Goal: Task Accomplishment & Management: Manage account settings

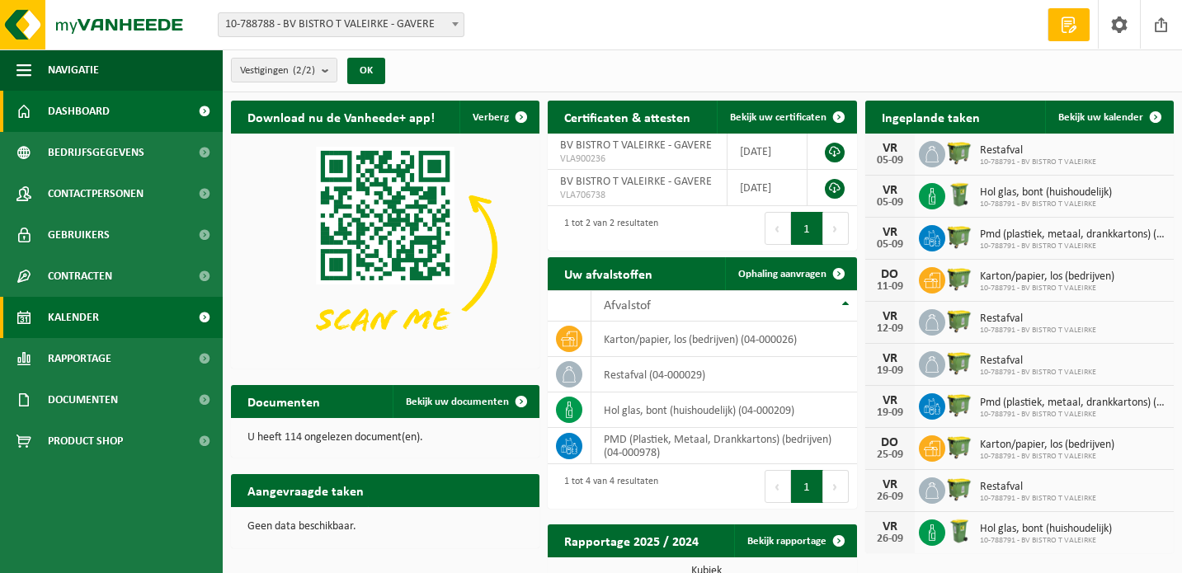
click at [115, 319] on link "Kalender" at bounding box center [111, 317] width 223 height 41
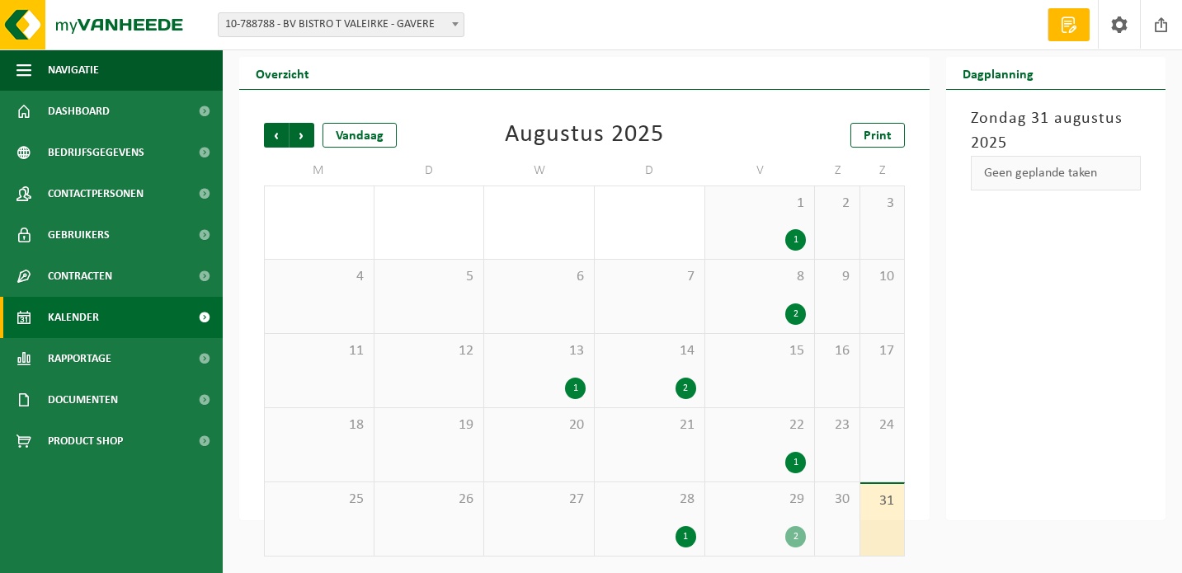
scroll to position [44, 0]
click at [309, 138] on span "Volgende" at bounding box center [301, 135] width 25 height 25
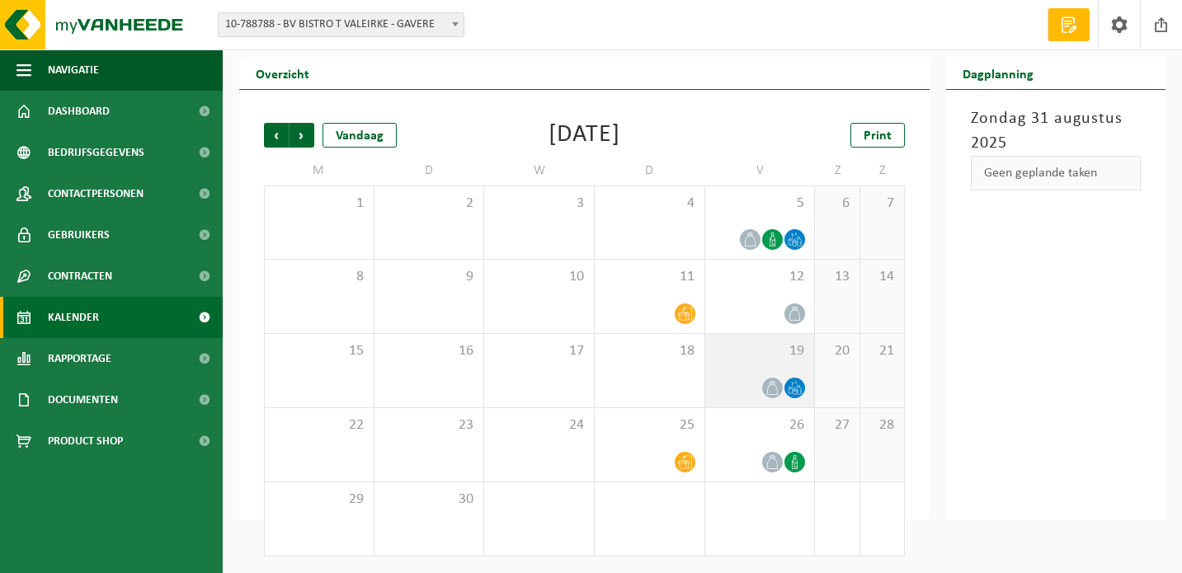
click at [775, 383] on icon at bounding box center [772, 388] width 14 height 14
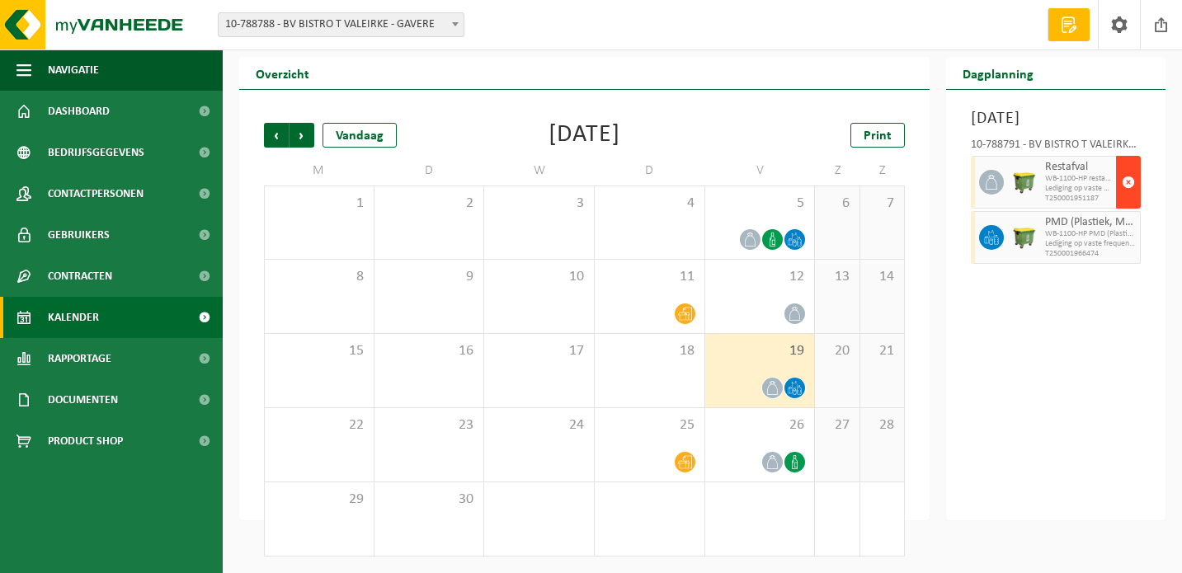
click at [1128, 195] on span "button" at bounding box center [1128, 182] width 13 height 33
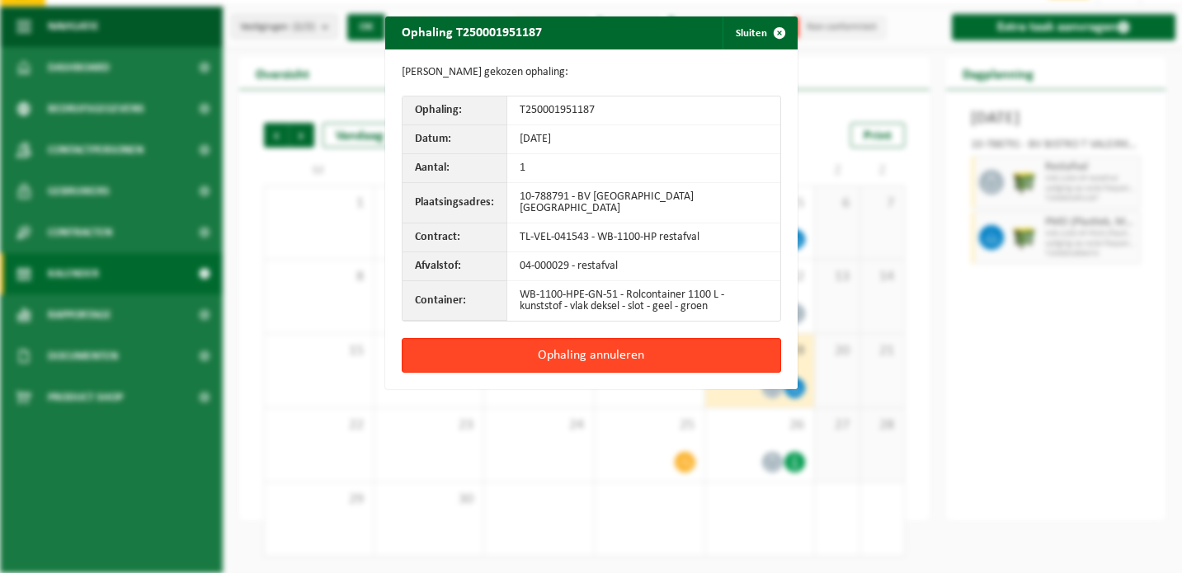
click at [721, 347] on button "Ophaling annuleren" at bounding box center [591, 355] width 379 height 35
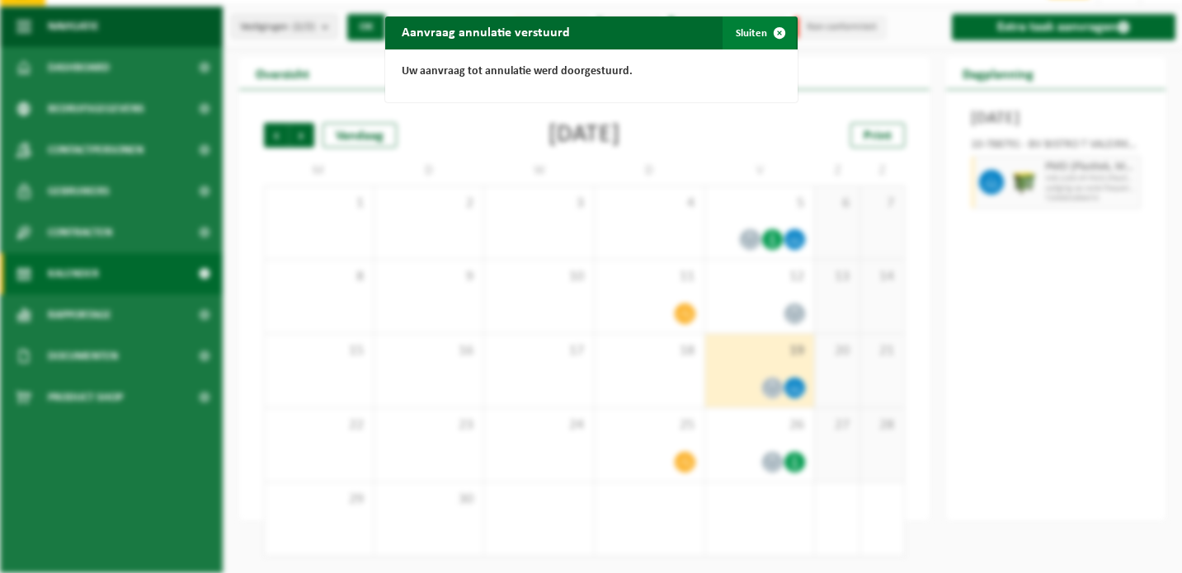
click at [773, 31] on span "button" at bounding box center [779, 32] width 33 height 33
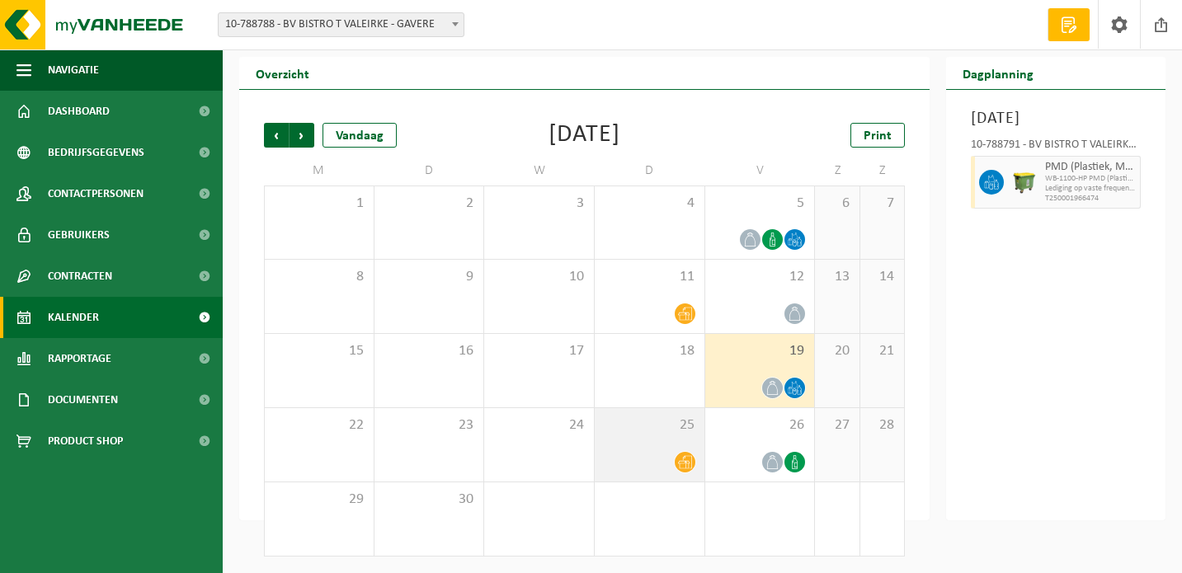
click at [688, 456] on icon at bounding box center [685, 462] width 14 height 13
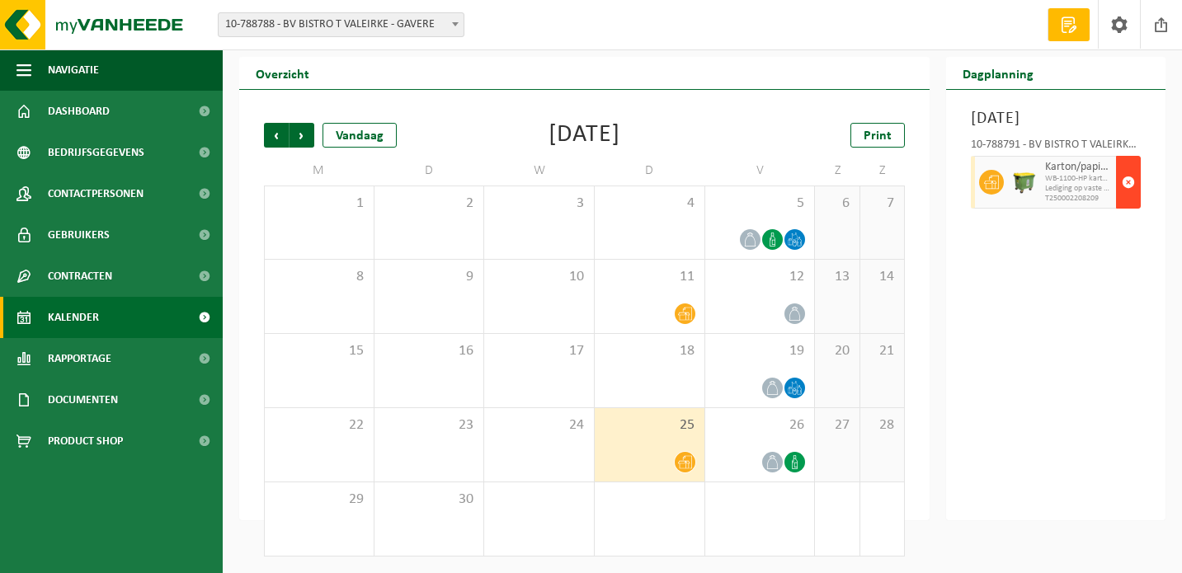
click at [1127, 199] on span "button" at bounding box center [1128, 182] width 13 height 33
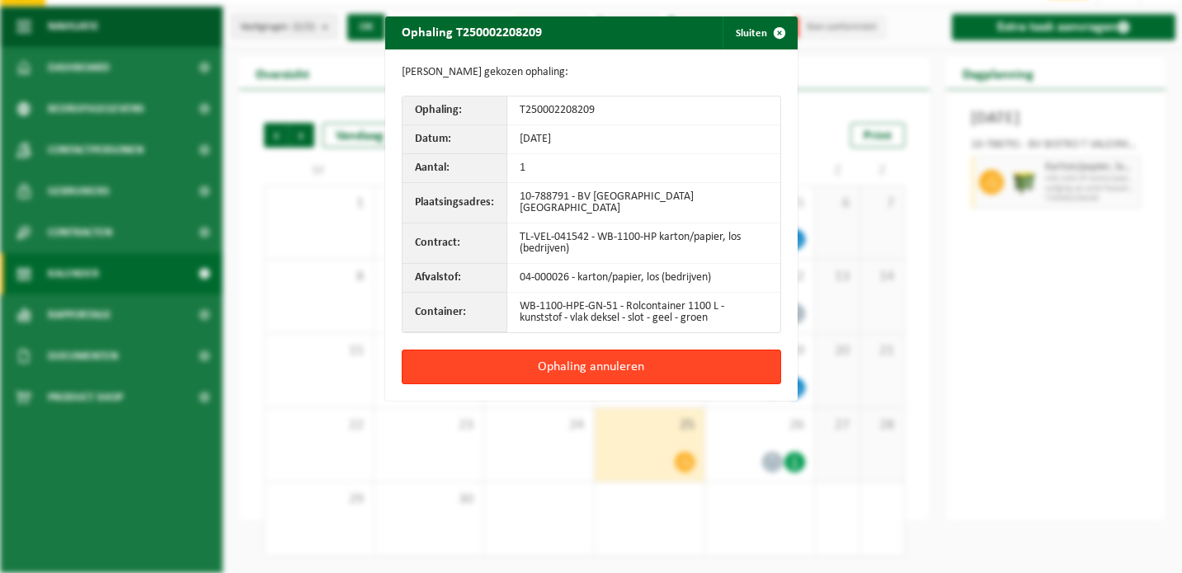
click at [692, 366] on button "Ophaling annuleren" at bounding box center [591, 367] width 379 height 35
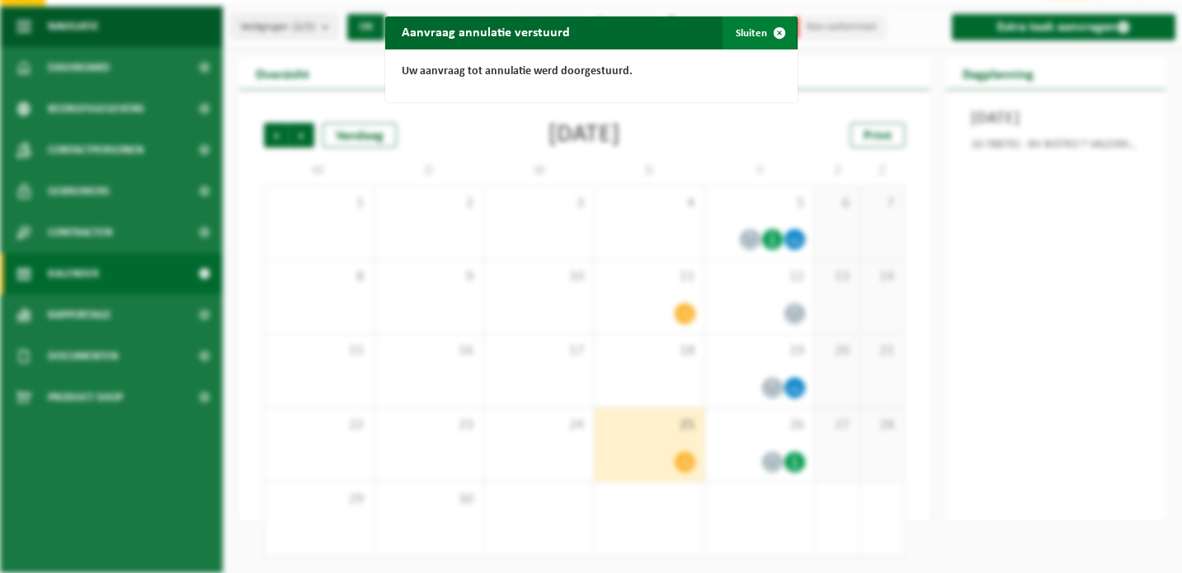
click at [768, 23] on span "button" at bounding box center [779, 32] width 33 height 33
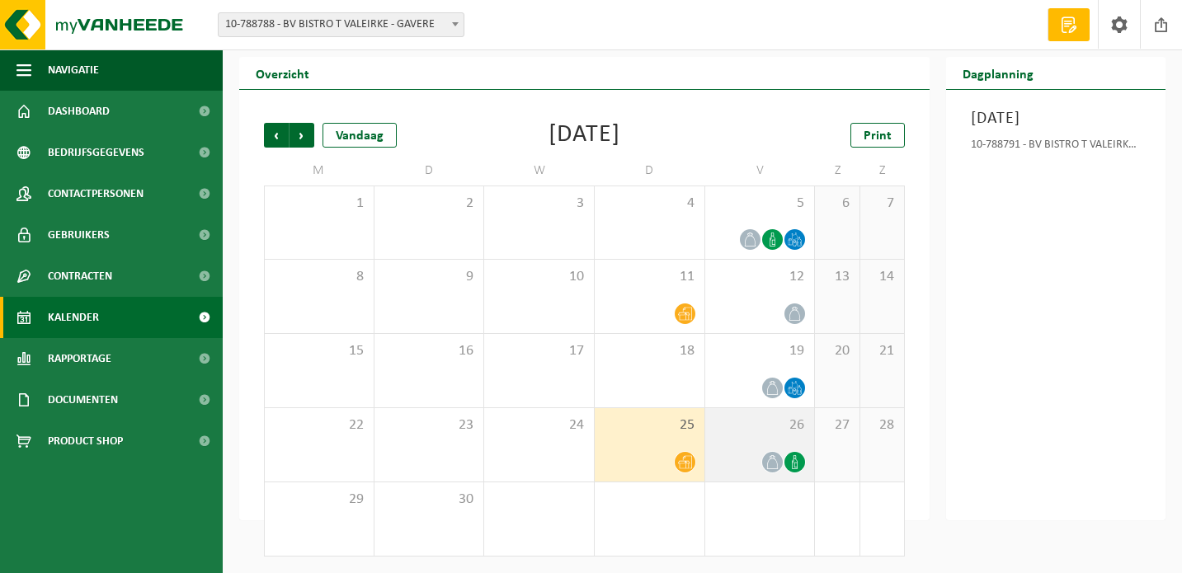
click at [775, 455] on icon at bounding box center [772, 462] width 14 height 14
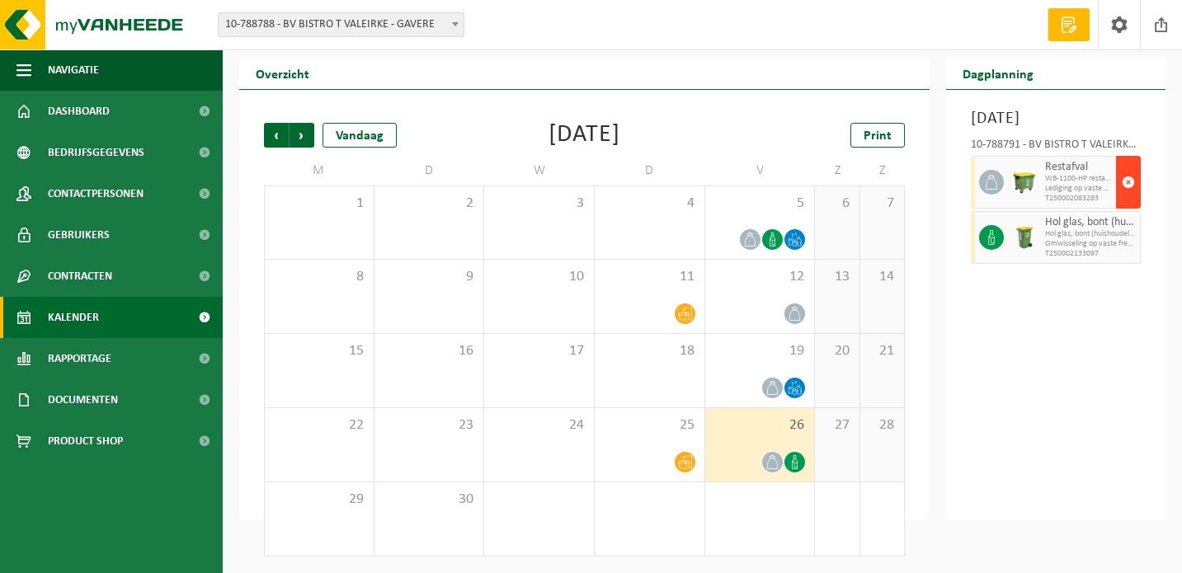
click at [1127, 199] on span "button" at bounding box center [1128, 182] width 13 height 33
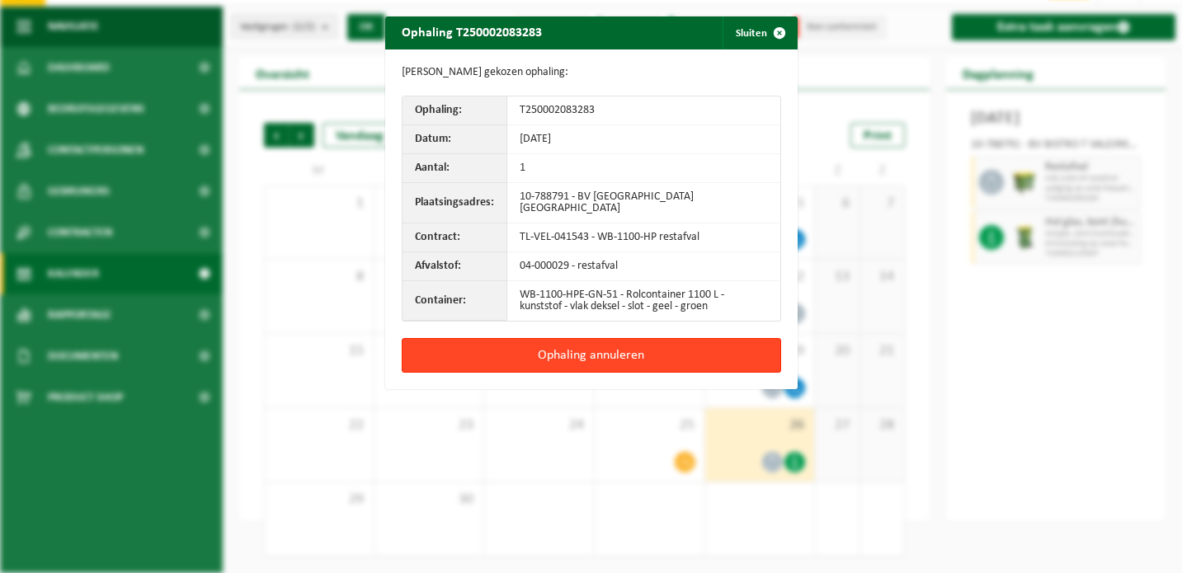
click at [685, 358] on button "Ophaling annuleren" at bounding box center [591, 355] width 379 height 35
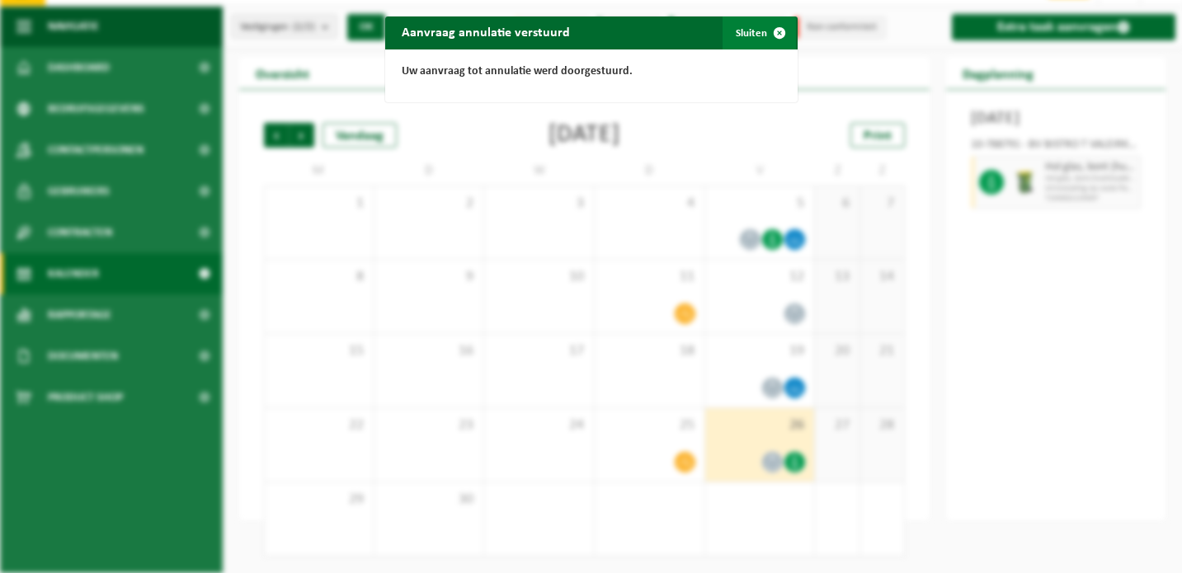
click at [738, 30] on button "Sluiten" at bounding box center [758, 32] width 73 height 33
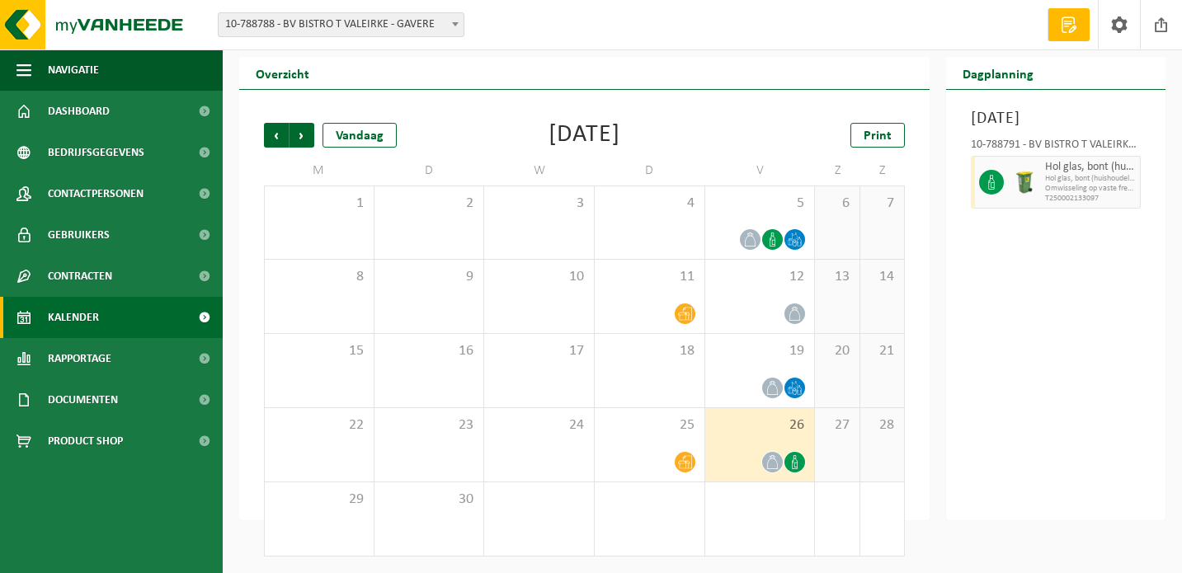
click at [796, 455] on icon at bounding box center [795, 462] width 6 height 14
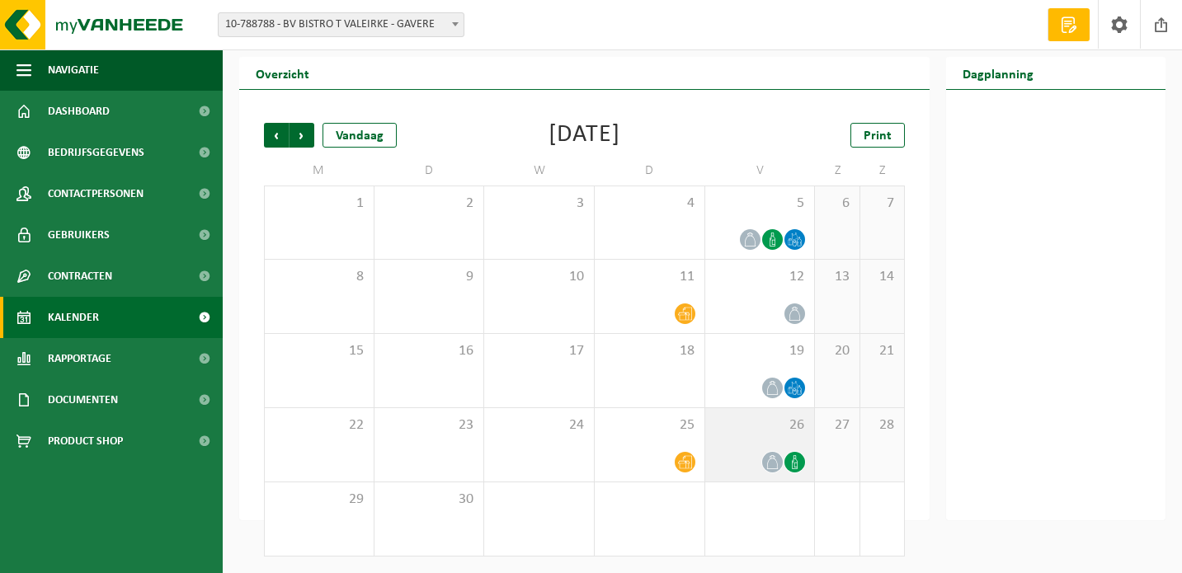
click at [797, 455] on icon at bounding box center [795, 462] width 14 height 14
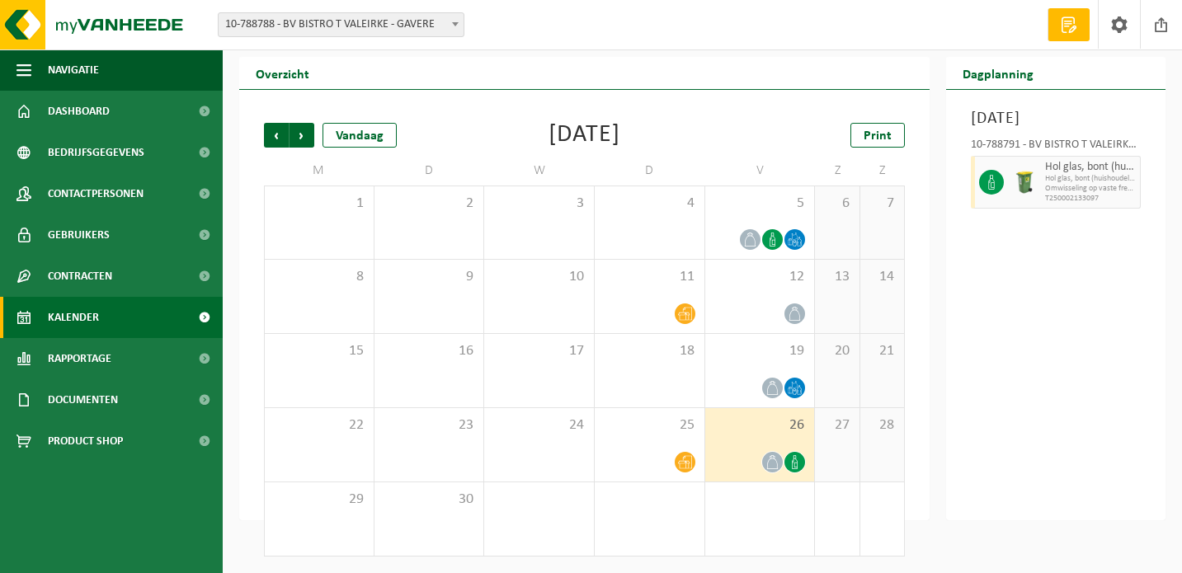
click at [769, 456] on icon at bounding box center [772, 462] width 14 height 14
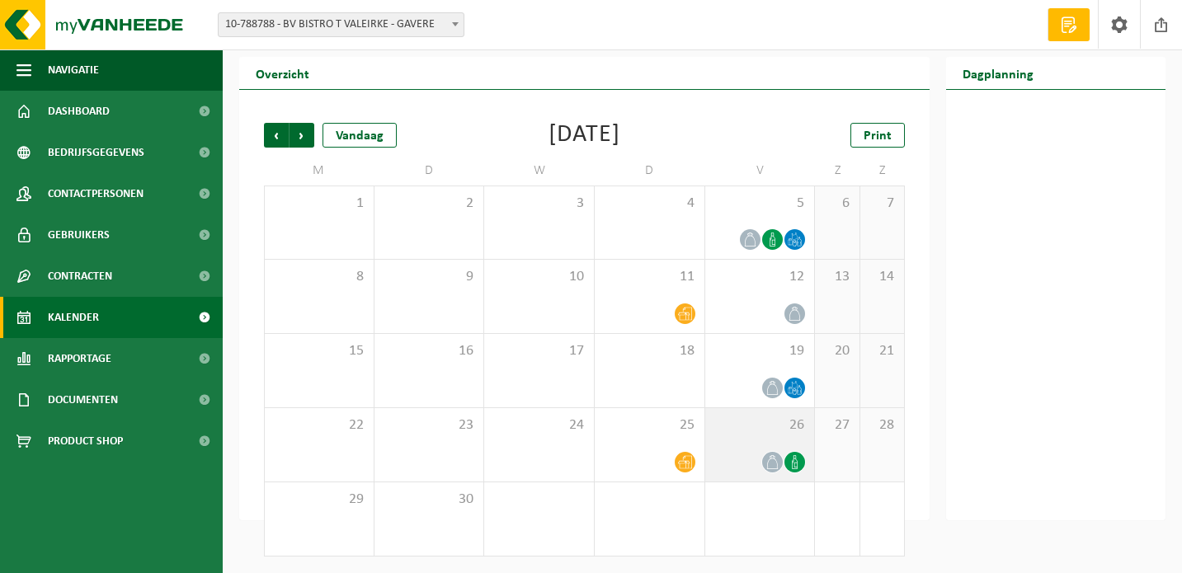
click at [793, 456] on icon at bounding box center [795, 462] width 6 height 14
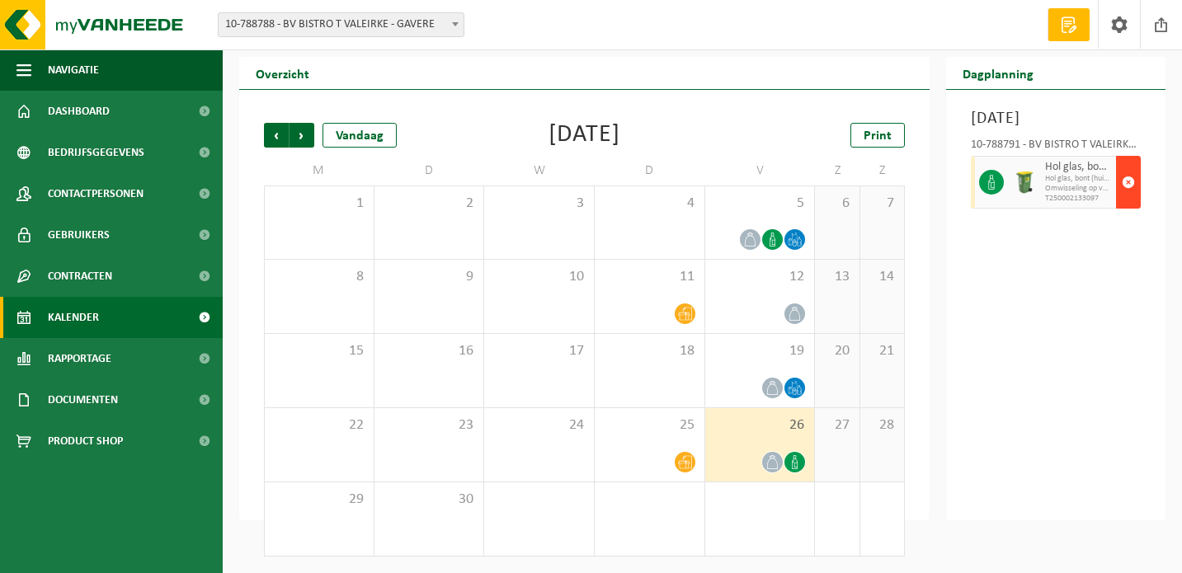
click at [1127, 199] on span "button" at bounding box center [1128, 182] width 13 height 33
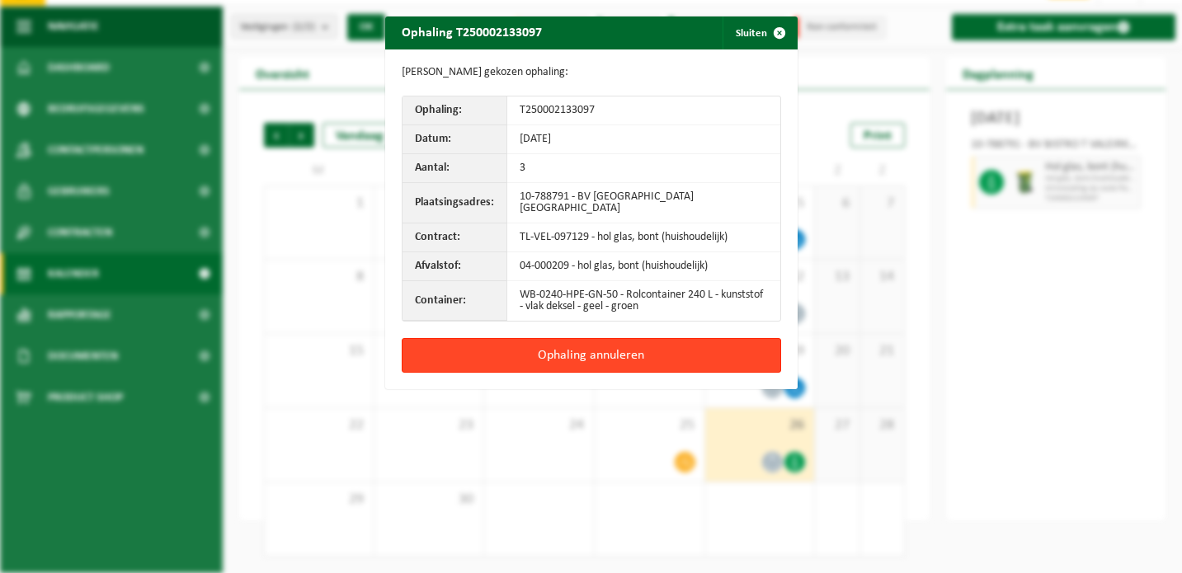
click at [670, 353] on button "Ophaling annuleren" at bounding box center [591, 355] width 379 height 35
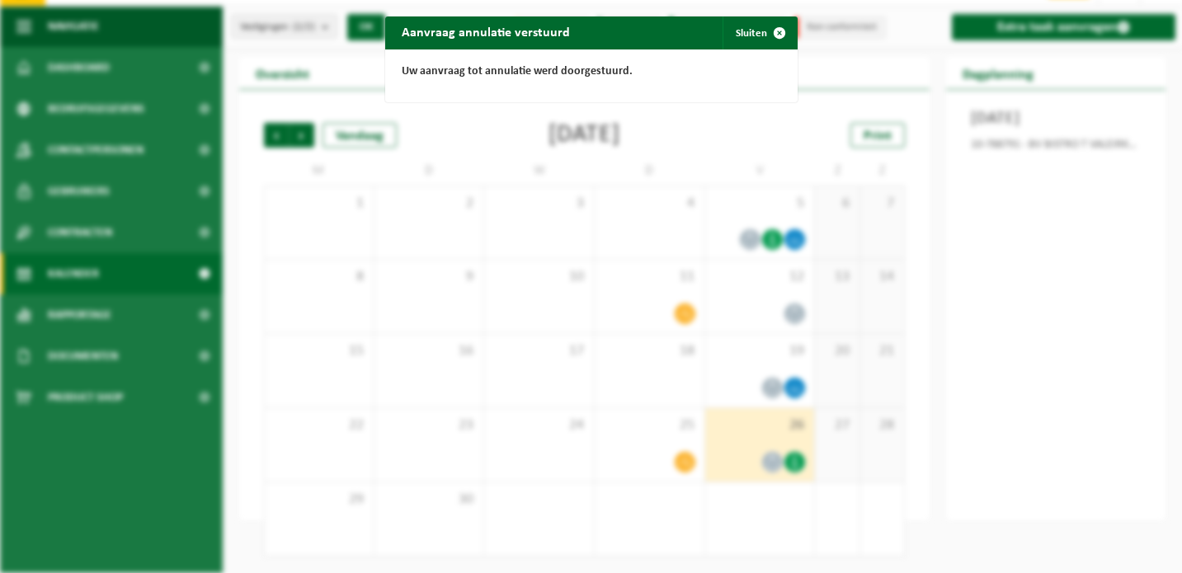
click at [1030, 373] on div "Aanvraag annulatie verstuurd Sluiten Uw aanvraag tot annulatie werd doorgestuur…" at bounding box center [591, 286] width 1182 height 573
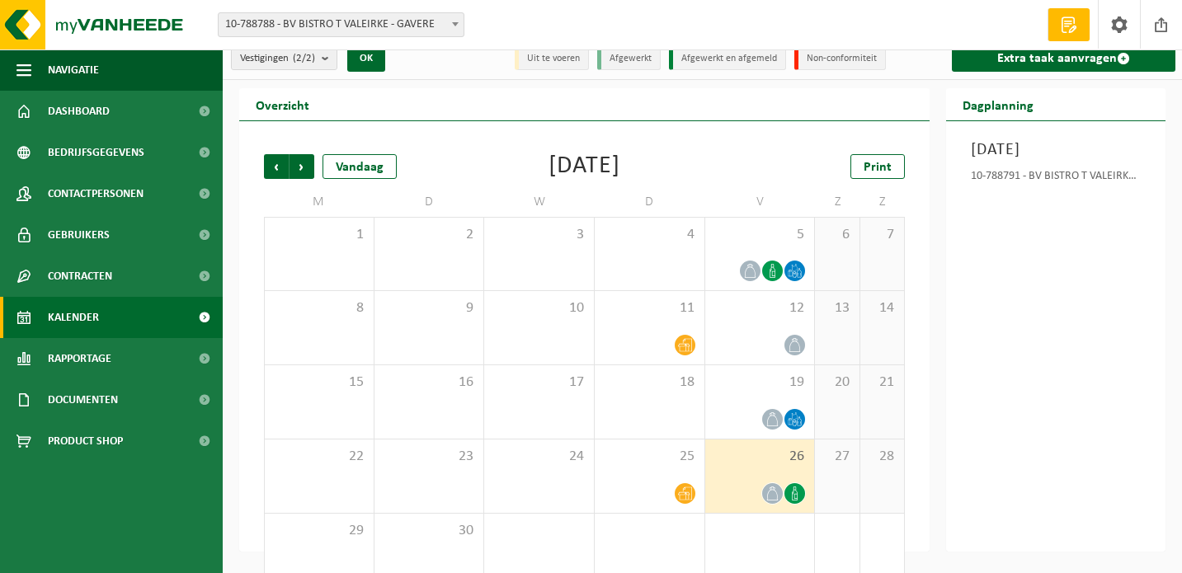
scroll to position [0, 0]
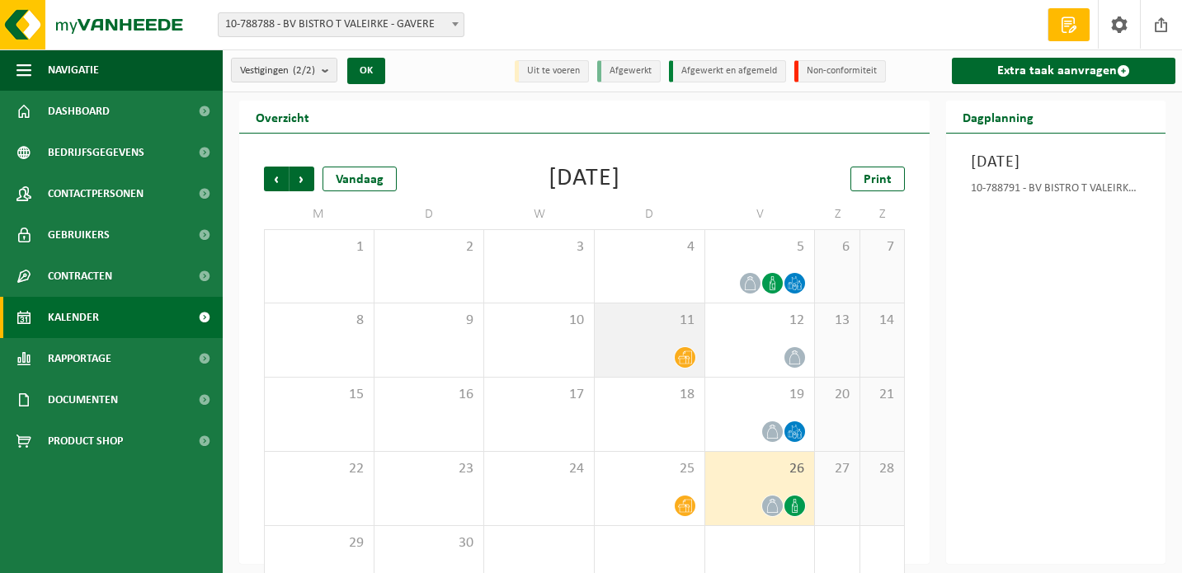
click at [618, 327] on span "11" at bounding box center [649, 321] width 93 height 18
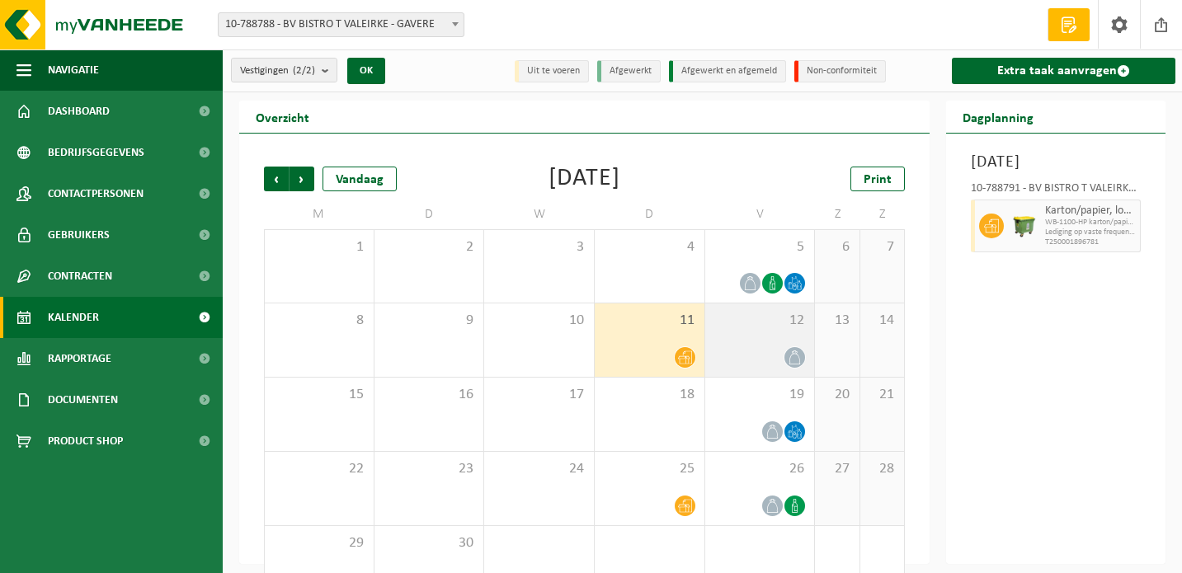
click at [753, 320] on span "12" at bounding box center [759, 321] width 93 height 18
